Goal: Task Accomplishment & Management: Manage account settings

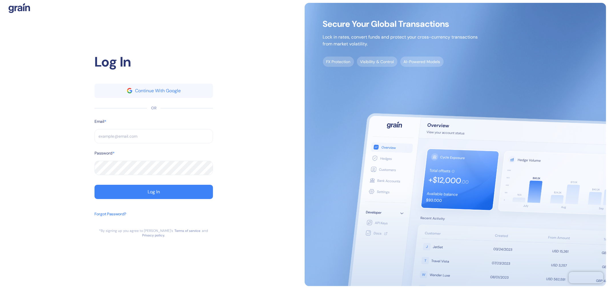
click at [169, 143] on input "text" at bounding box center [153, 136] width 118 height 14
paste input "[EMAIL_ADDRESS][DOMAIN_NAME]"
type input "[EMAIL_ADDRESS][DOMAIN_NAME]"
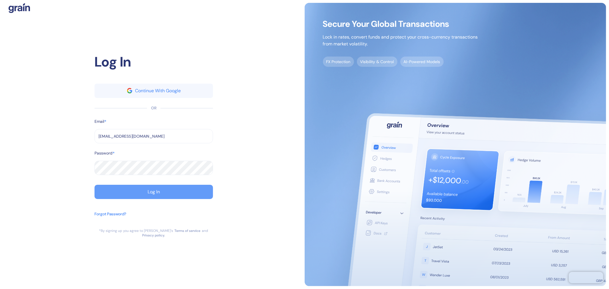
click at [170, 192] on button "Log In" at bounding box center [153, 192] width 118 height 14
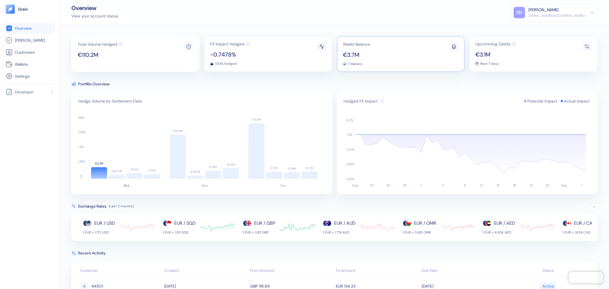
click at [400, 55] on div "Wallet Balance €3.7M 7 Wallets" at bounding box center [401, 54] width 128 height 36
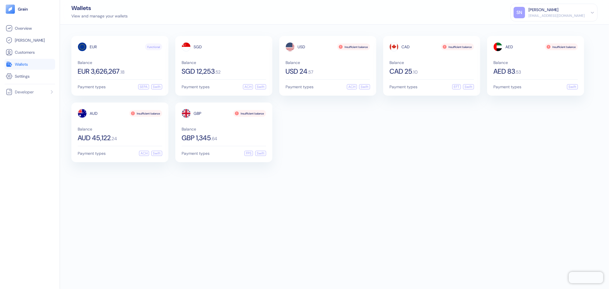
click at [352, 192] on div "EUR Functional Balance EUR 3,626,267 . 18 Payment types SEPA Swift SGD Balance …" at bounding box center [334, 157] width 549 height 264
